Goal: Feedback & Contribution: Submit feedback/report problem

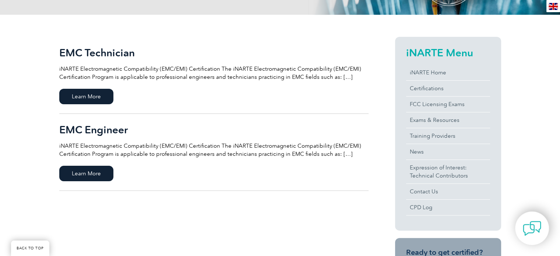
scroll to position [147, 0]
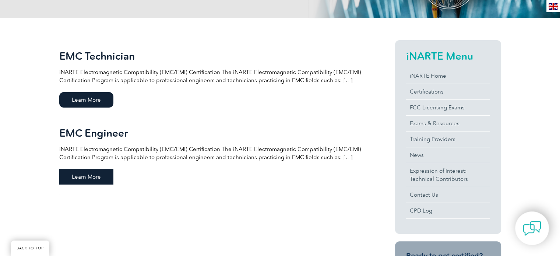
click at [95, 177] on span "Learn More" at bounding box center [86, 176] width 54 height 15
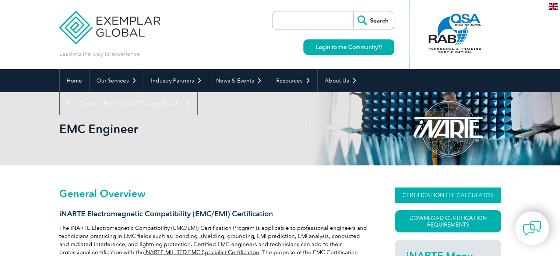
click at [451, 194] on link "CERTIFICATION FEE CALCULATOR" at bounding box center [448, 194] width 106 height 15
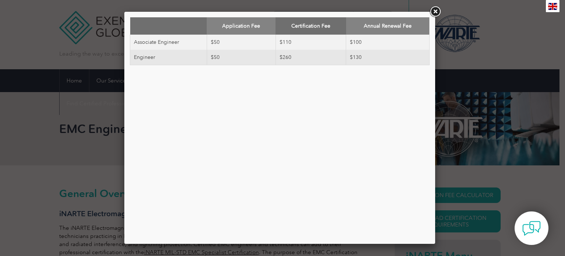
click at [434, 11] on link at bounding box center [435, 11] width 13 height 13
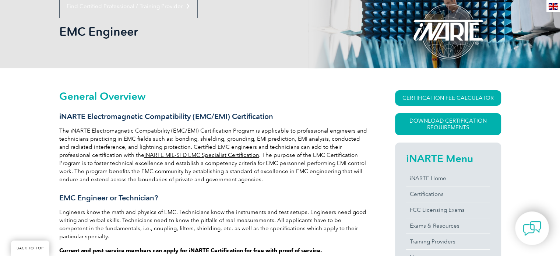
scroll to position [110, 0]
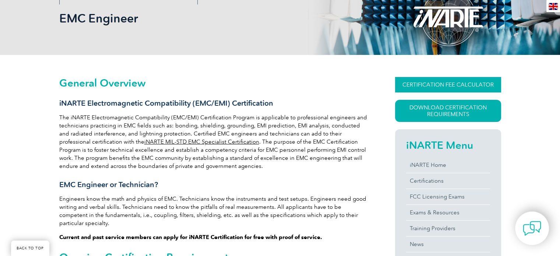
click at [425, 84] on link "CERTIFICATION FEE CALCULATOR" at bounding box center [448, 84] width 106 height 15
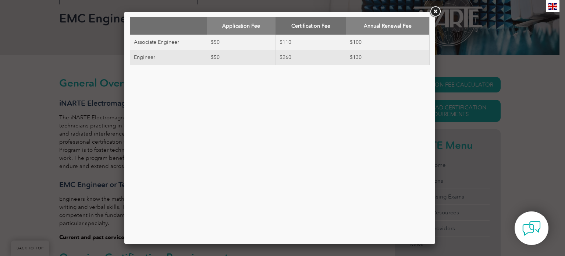
click at [436, 11] on link at bounding box center [435, 11] width 13 height 13
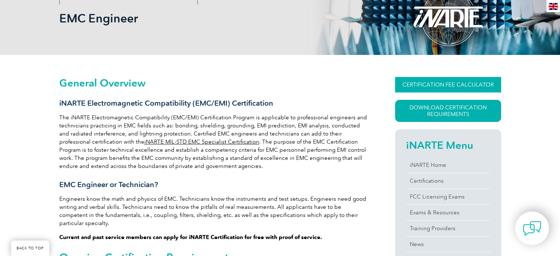
click at [452, 81] on link "CERTIFICATION FEE CALCULATOR" at bounding box center [448, 84] width 106 height 15
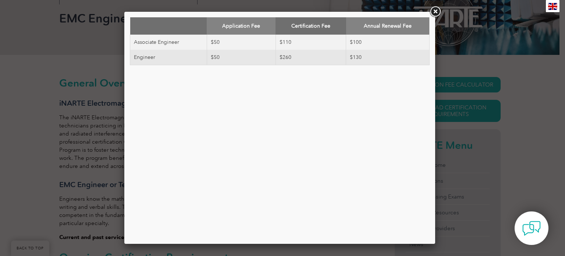
click at [325, 45] on td "$110" at bounding box center [311, 42] width 70 height 15
click at [437, 11] on link at bounding box center [435, 11] width 13 height 13
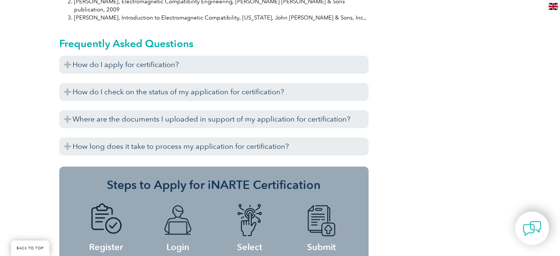
scroll to position [809, 0]
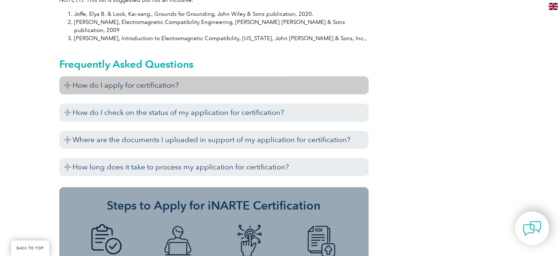
click at [67, 76] on h3 "How do I apply for certification?" at bounding box center [213, 85] width 309 height 18
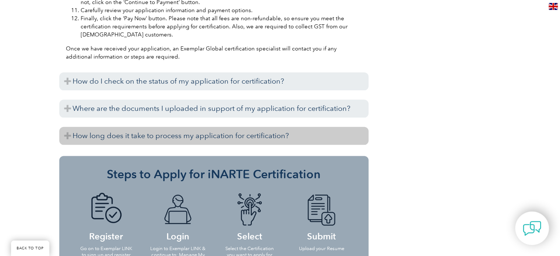
scroll to position [1214, 0]
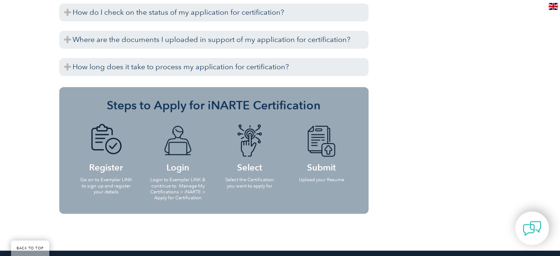
click at [255, 177] on p "Select the Certification you want to apply for" at bounding box center [249, 183] width 57 height 12
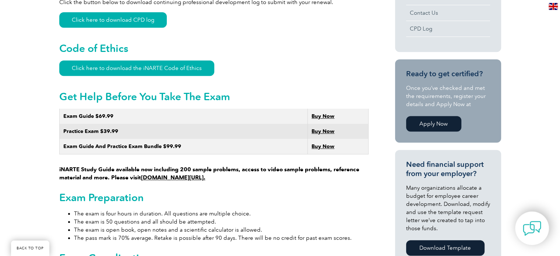
scroll to position [368, 0]
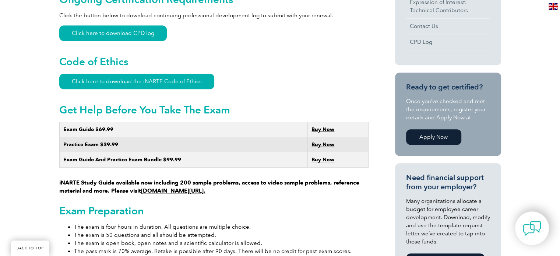
click at [103, 141] on strong "Practice Exam $39.99" at bounding box center [90, 144] width 55 height 6
click at [321, 141] on strong "Buy Now" at bounding box center [322, 144] width 23 height 6
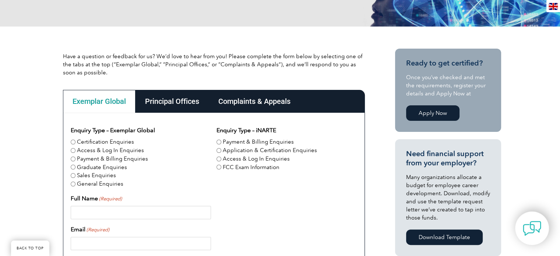
scroll to position [184, 0]
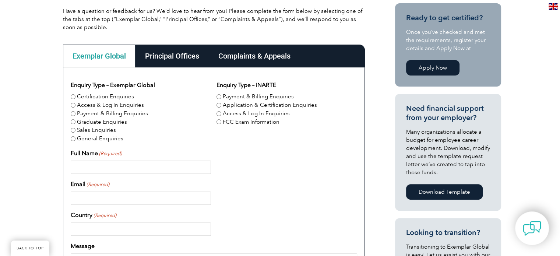
click at [77, 130] on label "Sales Enquiries" at bounding box center [96, 130] width 39 height 8
click at [75, 130] on input "Sales Enquiries" at bounding box center [73, 130] width 5 height 5
radio input "true"
click at [220, 98] on input "Payment & Billing Enquiries" at bounding box center [218, 96] width 5 height 5
radio input "true"
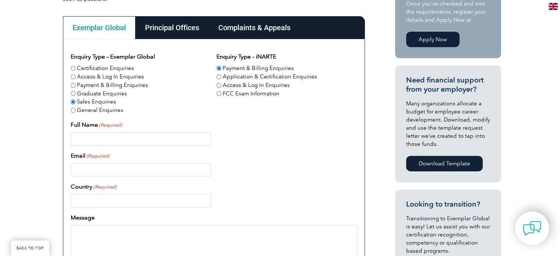
scroll to position [258, 0]
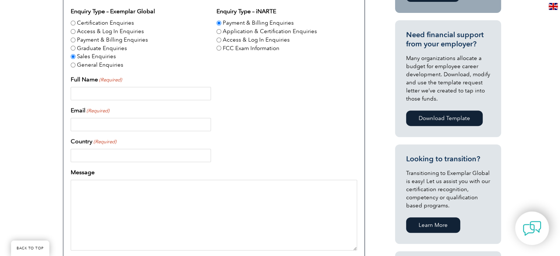
click at [108, 94] on input "Full Name (Required)" at bounding box center [141, 93] width 140 height 13
type input "Maksim Filobodchenko"
click at [93, 123] on input "Email (Required)" at bounding box center [141, 124] width 140 height 13
type input "filmax.hf@gmail.com"
click at [100, 159] on input "Country (Required)" at bounding box center [141, 155] width 140 height 13
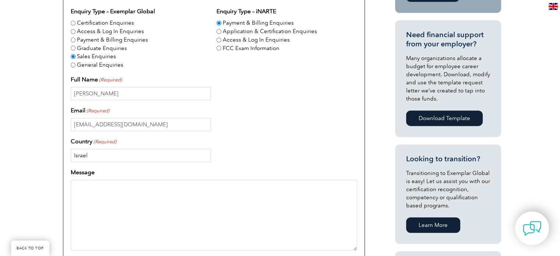
type input "Israel"
click at [104, 194] on textarea "Message" at bounding box center [214, 215] width 286 height 71
type textarea "Dear"
drag, startPoint x: 100, startPoint y: 184, endPoint x: 43, endPoint y: 184, distance: 56.7
click at [43, 184] on div "Have a question or feedback for us? We’d love to hear from you! Please complete…" at bounding box center [280, 168] width 560 height 521
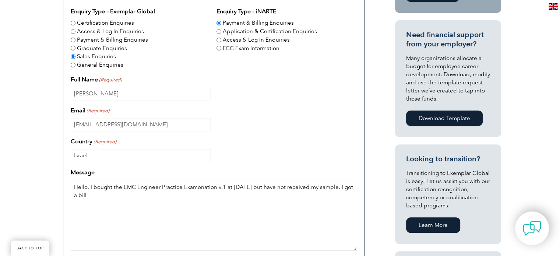
click at [343, 189] on textarea "Hello, I bought the EMC Engineer Practice Examonation v.1 at 29/08/25 but have …" at bounding box center [214, 215] width 286 height 71
click at [112, 198] on textarea "Hello, I bought the EMC Engineer Practice Examonation v.1 at 29/08/25 but have …" at bounding box center [214, 215] width 286 height 71
paste textarea "27635"
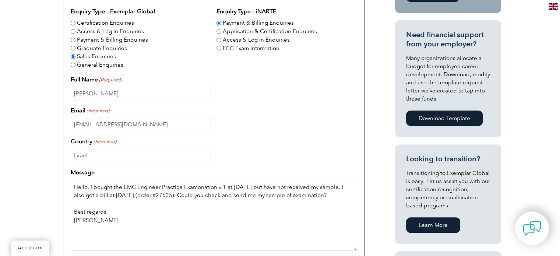
click at [90, 188] on textarea "Hello, I bought the EMC Engineer Practice Examonation v.1 at 29/08/25 but have …" at bounding box center [214, 215] width 286 height 71
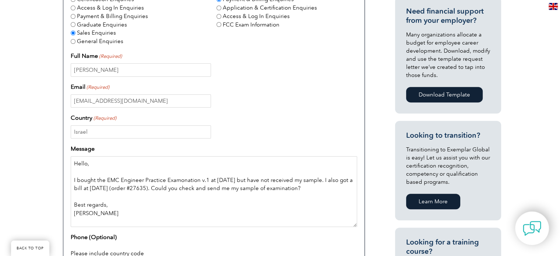
scroll to position [294, 0]
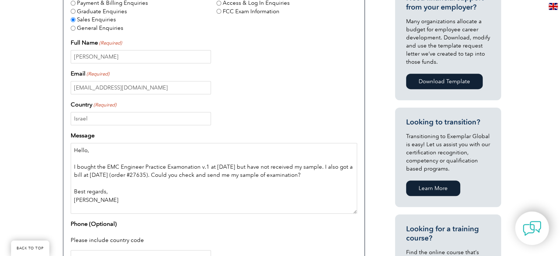
type textarea "Hello, I bought the EMC Engineer Practice Examonation v.1 at 29/08/25 but have …"
click at [161, 191] on textarea "Hello, I bought the EMC Engineer Practice Examonation v.1 at 29/08/25 but have …" at bounding box center [214, 178] width 286 height 71
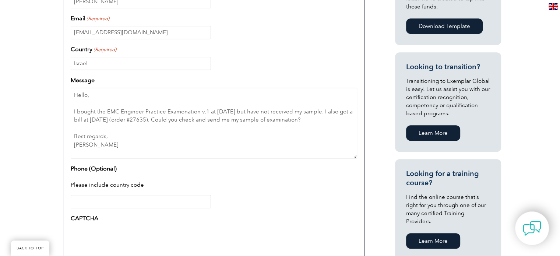
scroll to position [441, 0]
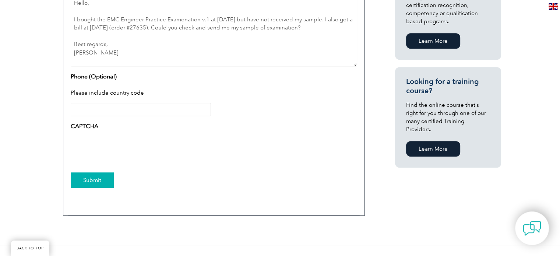
click at [100, 181] on input "Submit" at bounding box center [92, 179] width 43 height 15
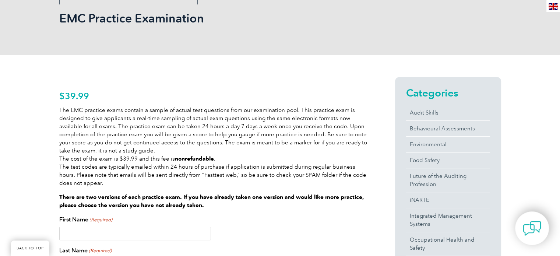
scroll to position [147, 0]
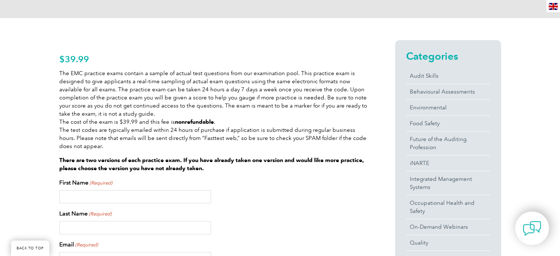
click at [276, 99] on p "The EMC practice exams contain a sample of actual test questions from our exami…" at bounding box center [213, 109] width 309 height 81
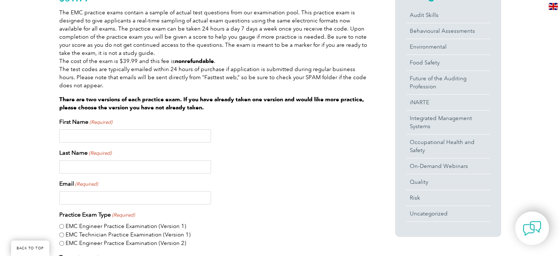
scroll to position [221, 0]
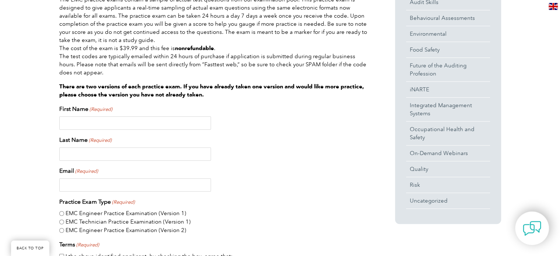
click at [294, 135] on div "First Name (Required) Last Name (Required) Email (Required) Practice Exam Type …" at bounding box center [213, 247] width 309 height 287
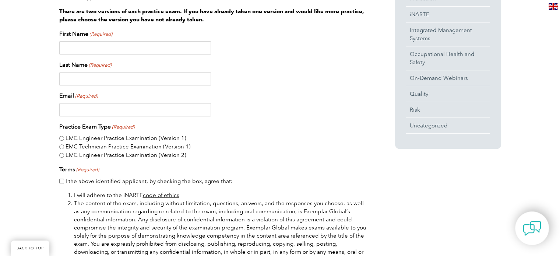
scroll to position [184, 0]
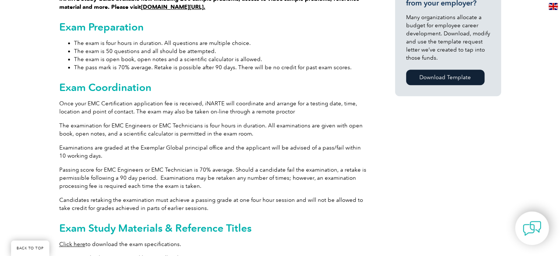
scroll to position [589, 0]
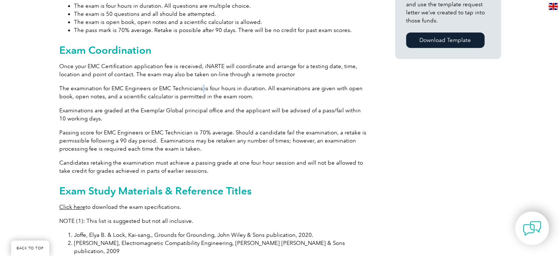
drag, startPoint x: 225, startPoint y: 78, endPoint x: 200, endPoint y: 84, distance: 25.5
click at [200, 84] on p "The examination for EMC Engineers or EMC Technicians is four hours in duration.…" at bounding box center [213, 92] width 309 height 16
click at [243, 92] on p "The examination for EMC Engineers or EMC Technicians is four hours in duration.…" at bounding box center [213, 92] width 309 height 16
click at [205, 159] on p "Candidates retaking the examination must achieve a passing grade at one four ho…" at bounding box center [213, 167] width 309 height 16
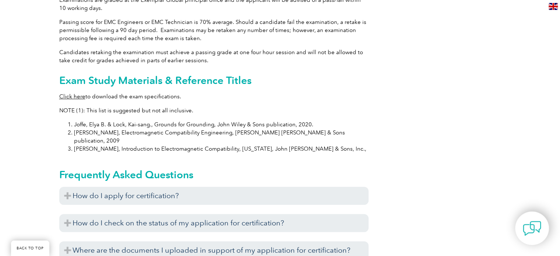
scroll to position [773, 0]
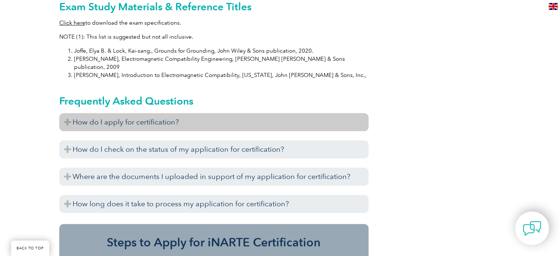
click at [66, 113] on h3 "How do I apply for certification?" at bounding box center [213, 122] width 309 height 18
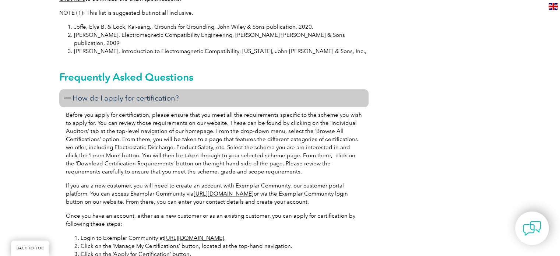
scroll to position [809, 0]
